Goal: Task Accomplishment & Management: Use online tool/utility

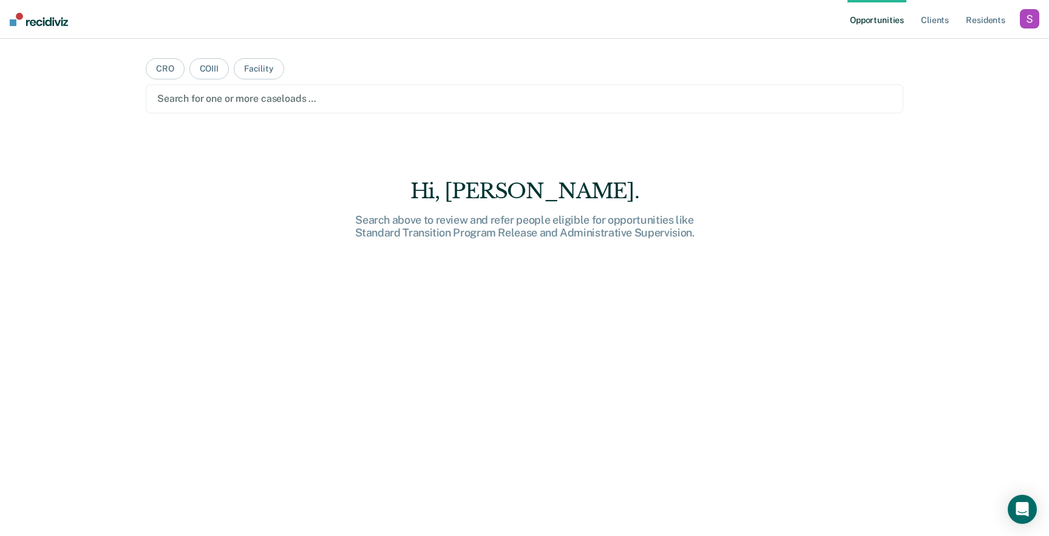
click at [1018, 19] on ul "Opportunities Client s Resident s" at bounding box center [933, 19] width 172 height 39
click at [1036, 21] on div "button" at bounding box center [1028, 18] width 19 height 19
click at [993, 38] on div "Profile How it works Log Out" at bounding box center [980, 64] width 117 height 59
click at [973, 39] on div "Profile How it works Log Out" at bounding box center [980, 64] width 117 height 59
click at [959, 44] on link "Profile" at bounding box center [980, 49] width 98 height 10
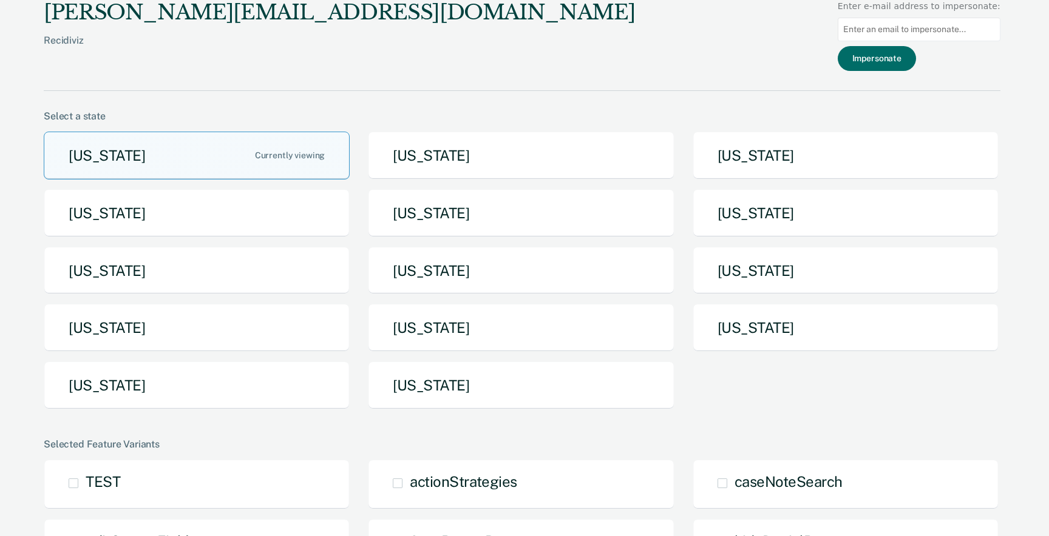
click at [944, 28] on input at bounding box center [918, 30] width 163 height 24
paste input "[PERSON_NAME][EMAIL_ADDRESS][PERSON_NAME][DOMAIN_NAME][US_STATE]"
type input "[PERSON_NAME][EMAIL_ADDRESS][PERSON_NAME][DOMAIN_NAME][US_STATE]"
click at [902, 55] on button "Impersonate" at bounding box center [876, 58] width 78 height 25
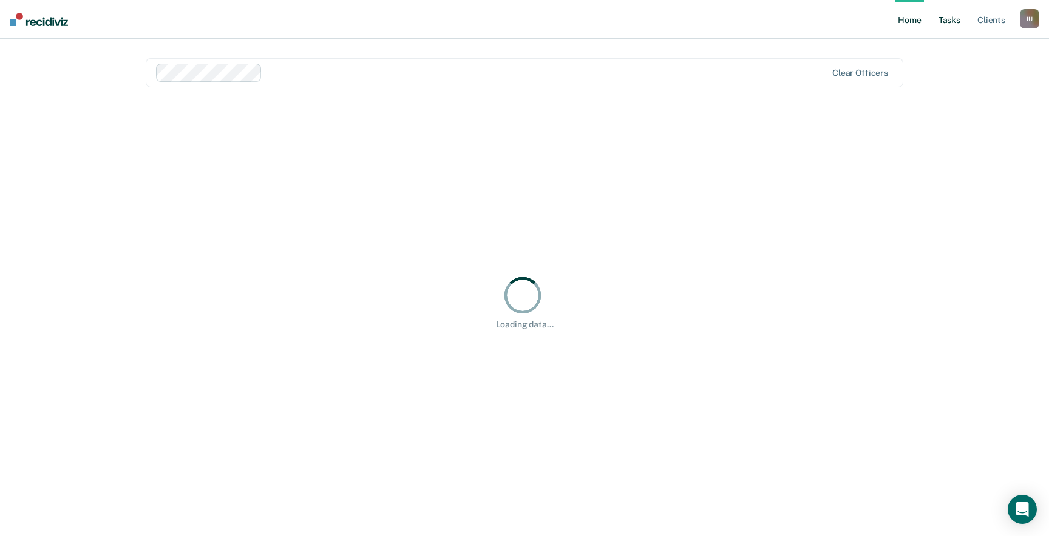
click at [951, 19] on link "Tasks" at bounding box center [949, 19] width 27 height 39
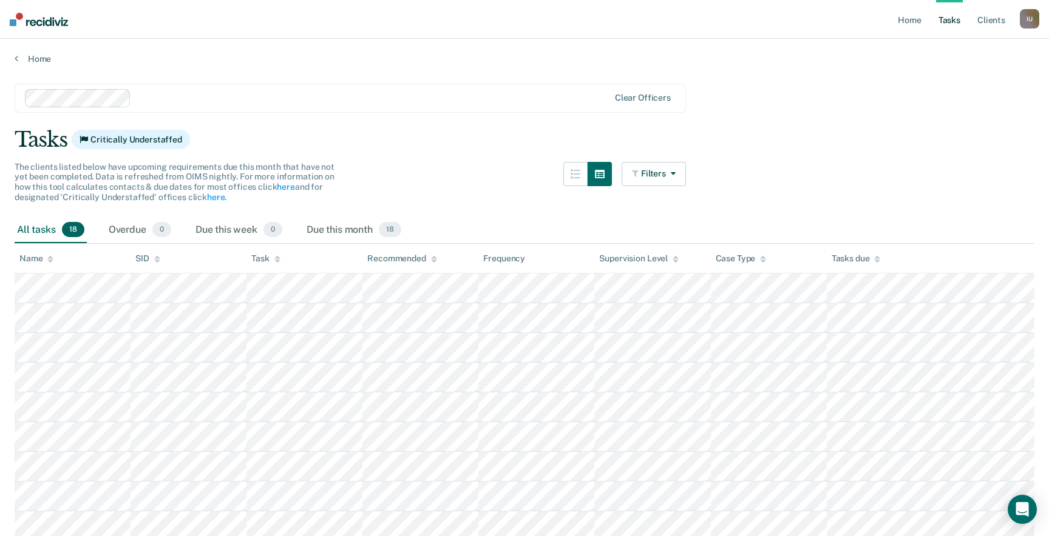
click at [286, 123] on main "Clear officers Tasks Critically Understaffed The clients listed below have upco…" at bounding box center [524, 458] width 1049 height 789
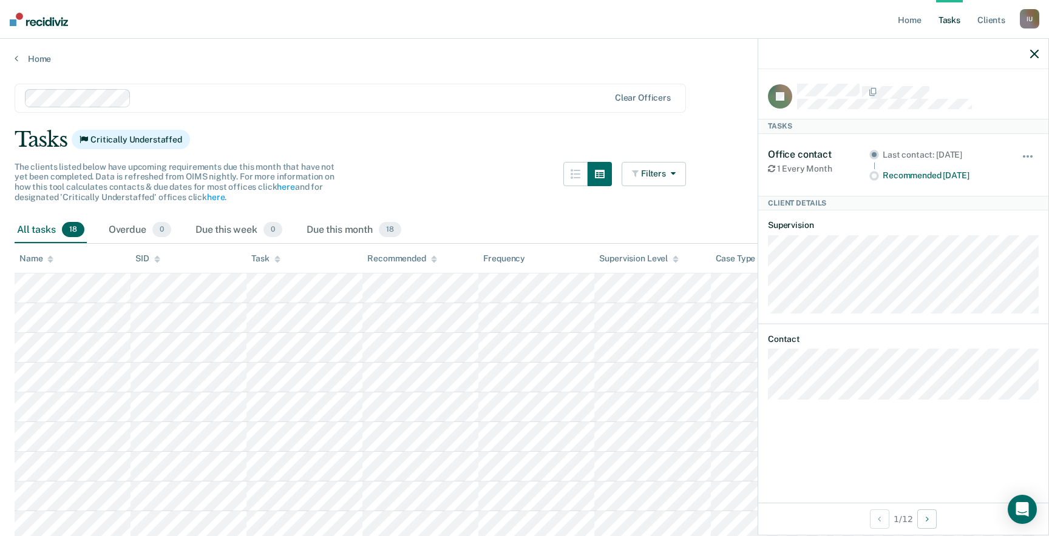
click at [490, 123] on main "Clear officers Tasks Critically Understaffed The clients listed below have upco…" at bounding box center [524, 458] width 1049 height 789
click at [1033, 50] on icon "button" at bounding box center [1034, 54] width 8 height 8
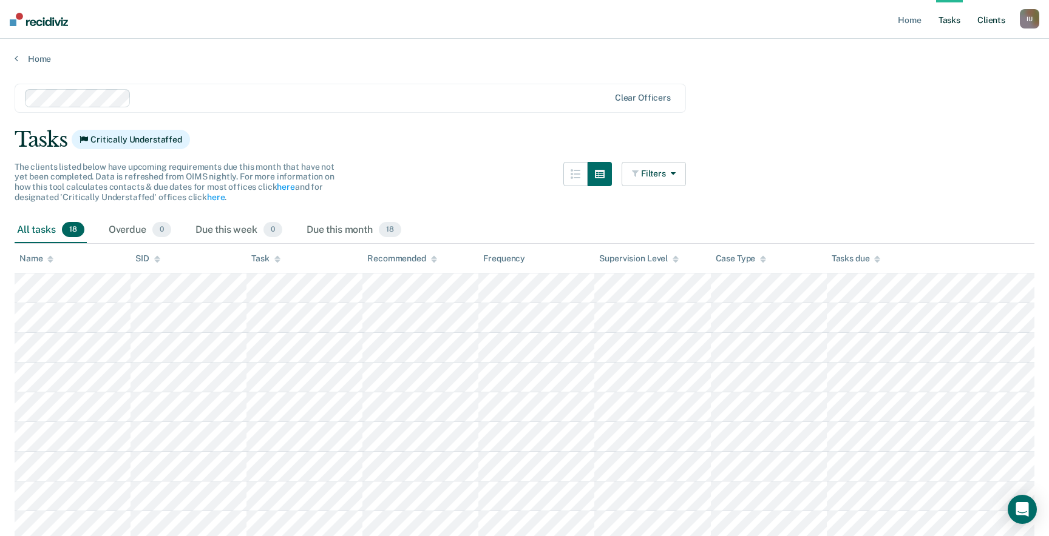
click at [998, 24] on link "Client s" at bounding box center [991, 19] width 33 height 39
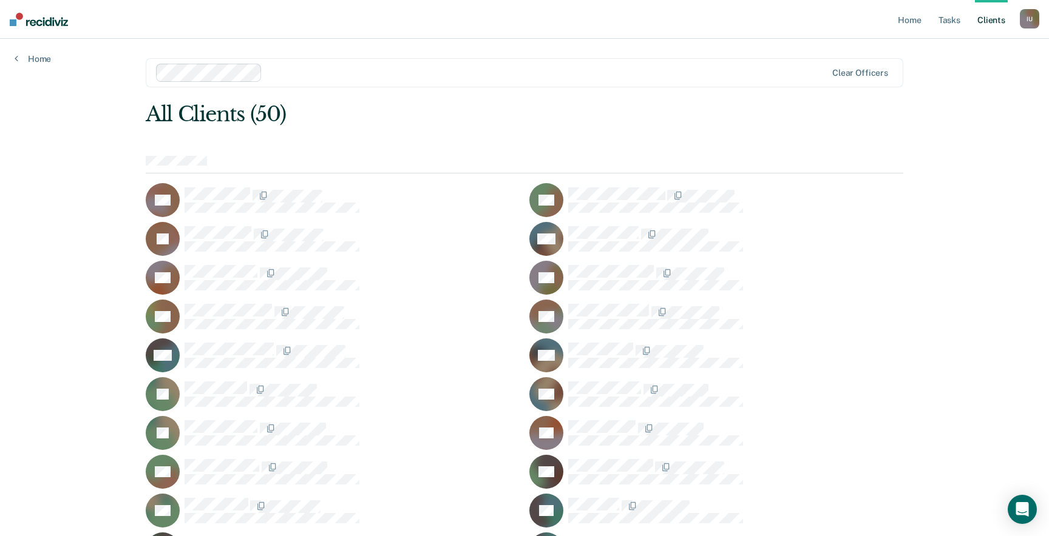
scroll to position [390, 0]
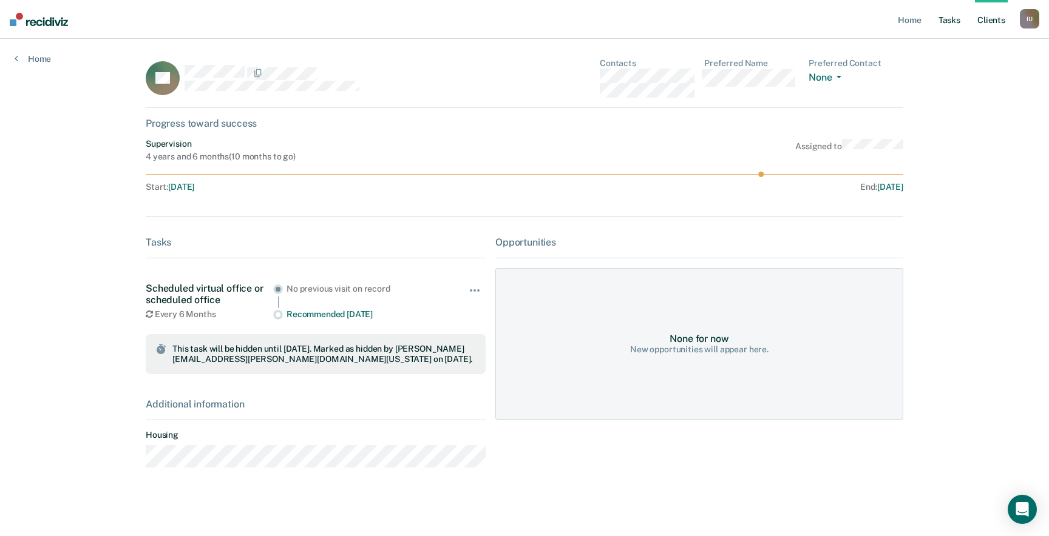
click at [958, 26] on link "Tasks" at bounding box center [949, 19] width 27 height 39
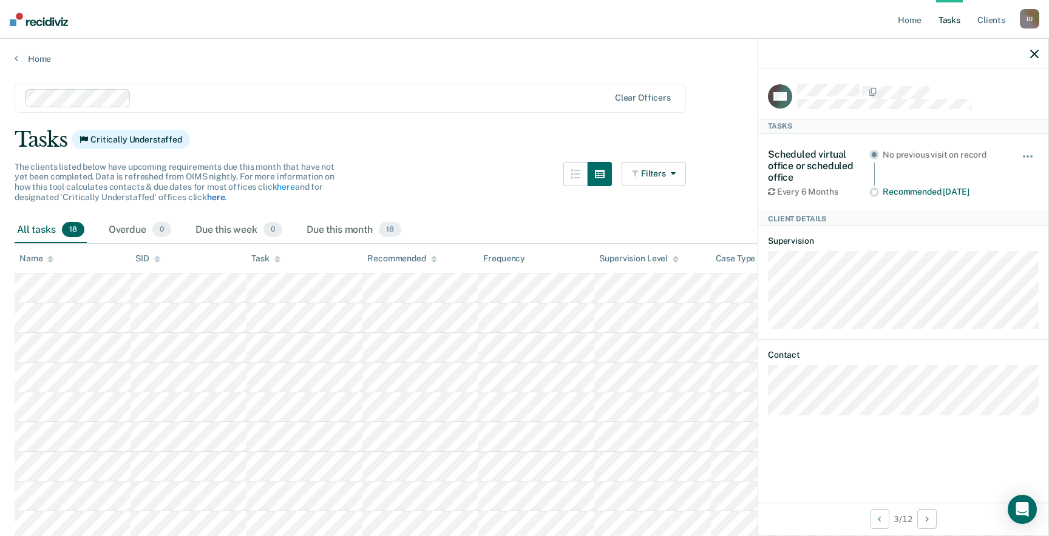
click at [218, 198] on link "here" at bounding box center [216, 197] width 18 height 10
click at [212, 197] on link "here" at bounding box center [216, 197] width 18 height 10
click at [213, 198] on link "here" at bounding box center [216, 197] width 18 height 10
